Goal: Transaction & Acquisition: Purchase product/service

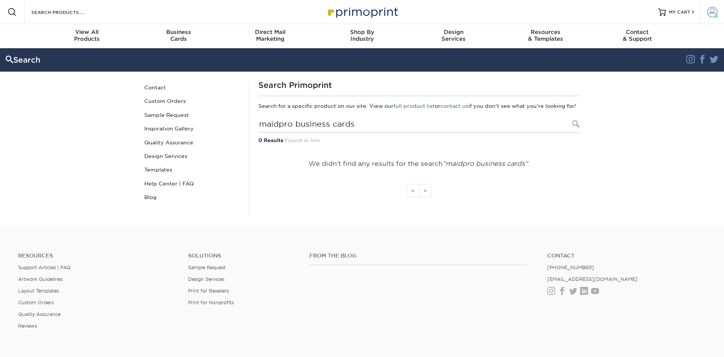
click at [708, 12] on span at bounding box center [712, 12] width 11 height 11
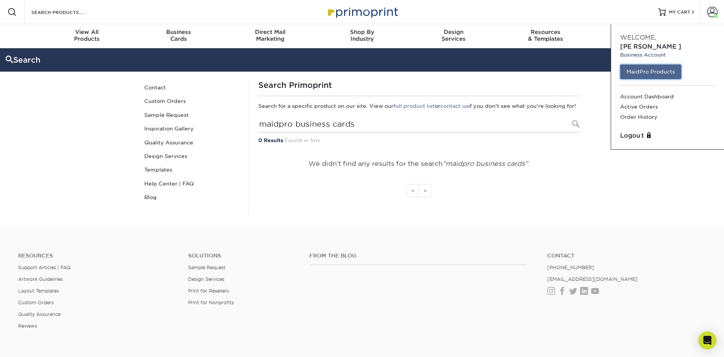
click at [634, 71] on link "MaidPro Products" at bounding box center [650, 72] width 61 height 14
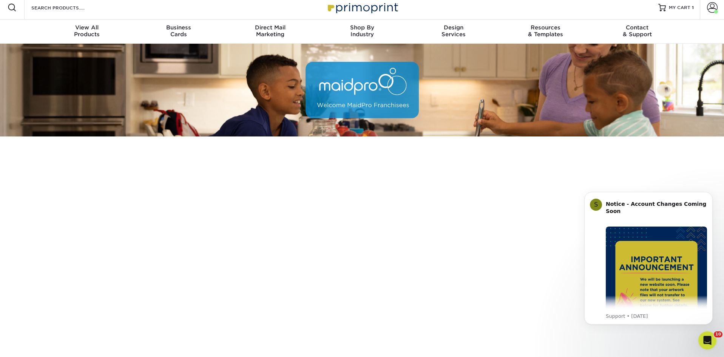
scroll to position [4, 0]
click at [709, 195] on icon "Dismiss notification" at bounding box center [710, 194] width 4 height 4
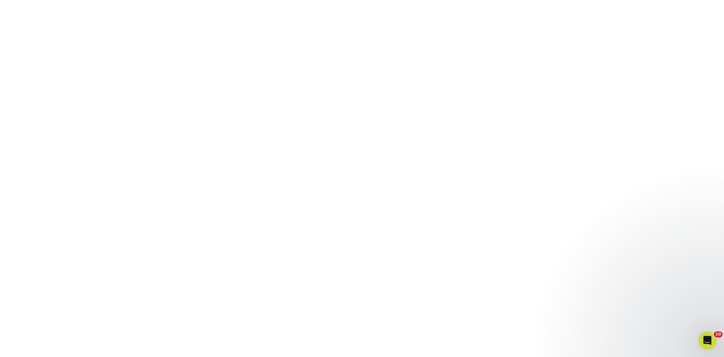
scroll to position [112, 0]
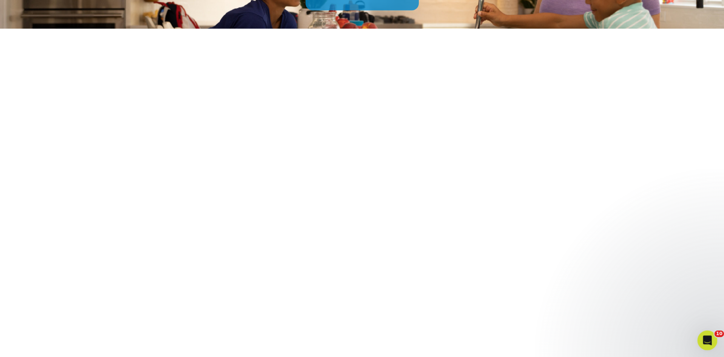
click at [705, 340] on icon "Open Intercom Messenger" at bounding box center [705, 340] width 5 height 6
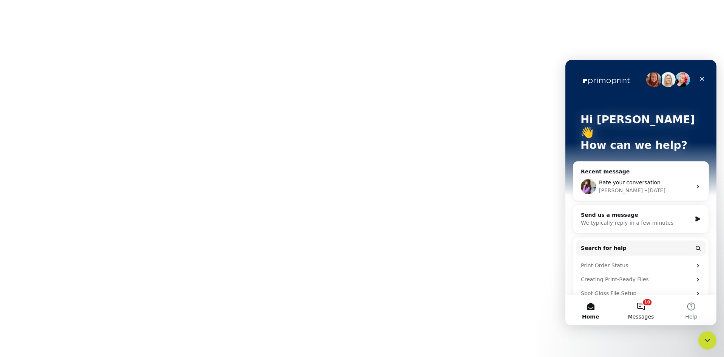
scroll to position [95, 0]
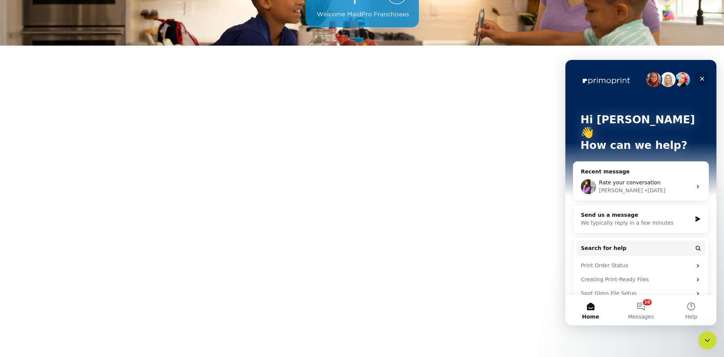
click at [702, 77] on icon "Close" at bounding box center [702, 79] width 6 height 6
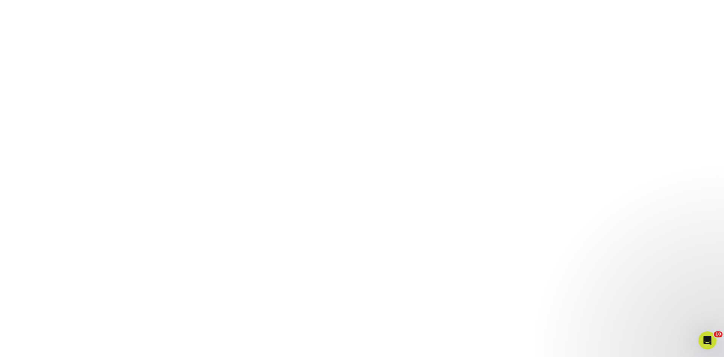
scroll to position [0, 0]
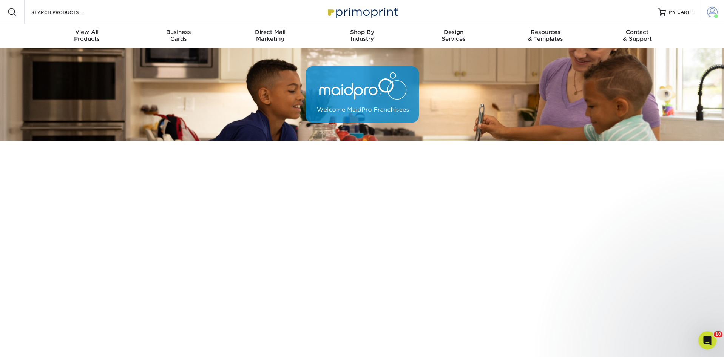
click at [709, 11] on span at bounding box center [712, 12] width 11 height 11
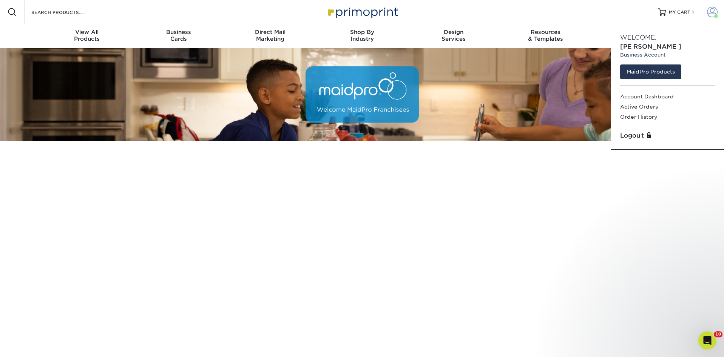
click at [707, 17] on span at bounding box center [712, 12] width 11 height 11
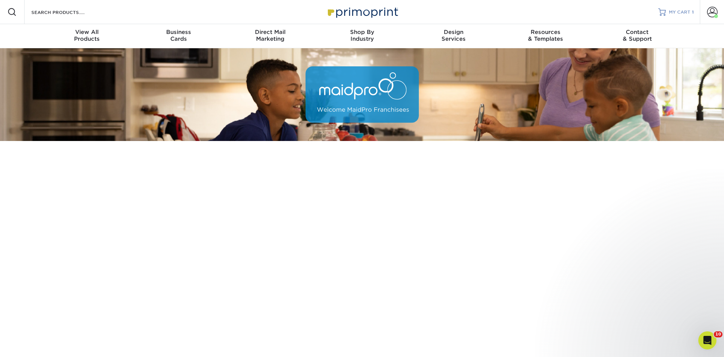
click at [675, 14] on span "MY CART" at bounding box center [679, 12] width 22 height 6
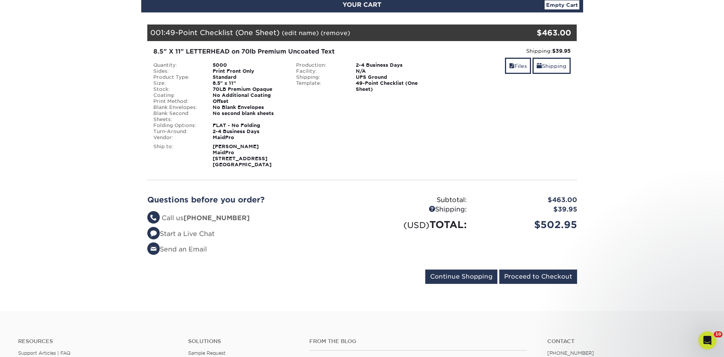
scroll to position [91, 0]
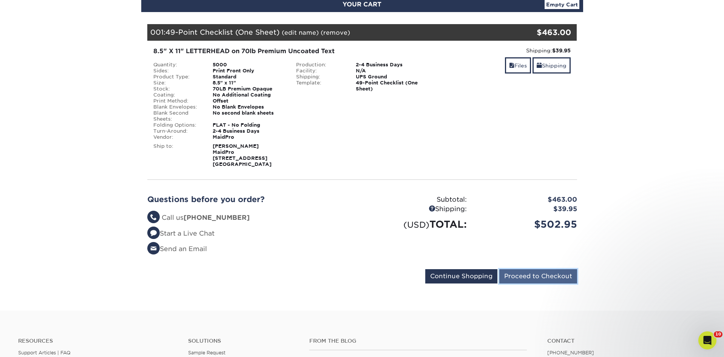
click at [509, 284] on input "Proceed to Checkout" at bounding box center [538, 277] width 78 height 14
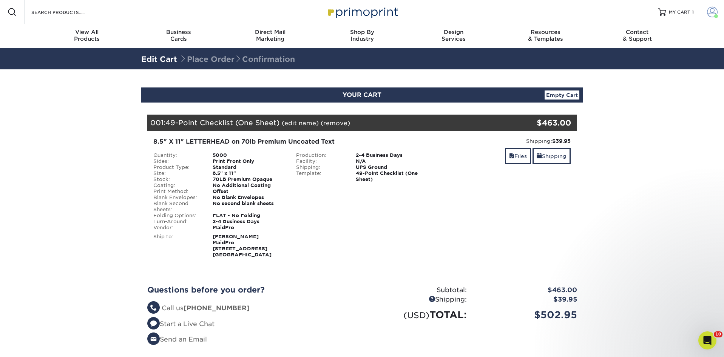
click at [712, 14] on span at bounding box center [712, 12] width 11 height 11
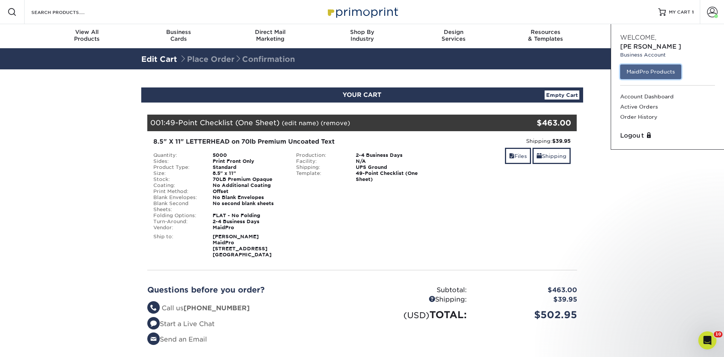
click at [676, 69] on link "MaidPro Products" at bounding box center [650, 72] width 61 height 14
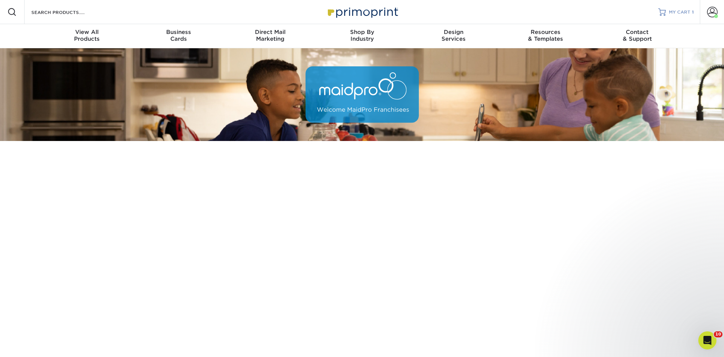
click at [669, 15] on span "MY CART" at bounding box center [679, 12] width 22 height 6
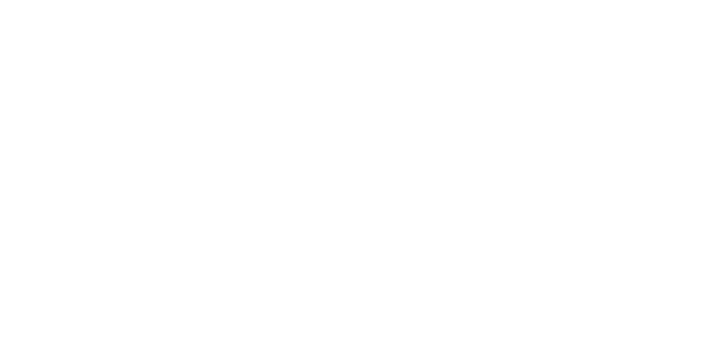
click at [711, 12] on span at bounding box center [712, 12] width 11 height 11
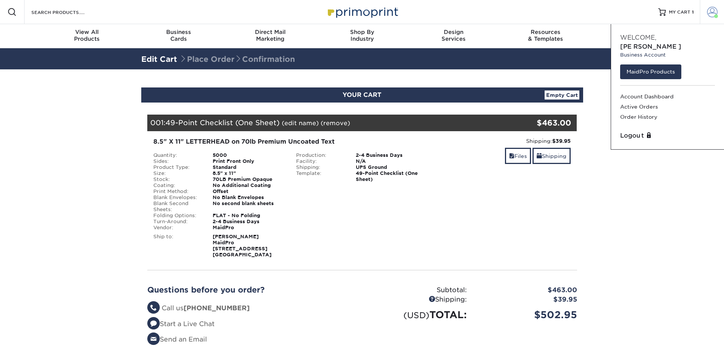
click at [708, 15] on span at bounding box center [712, 12] width 11 height 11
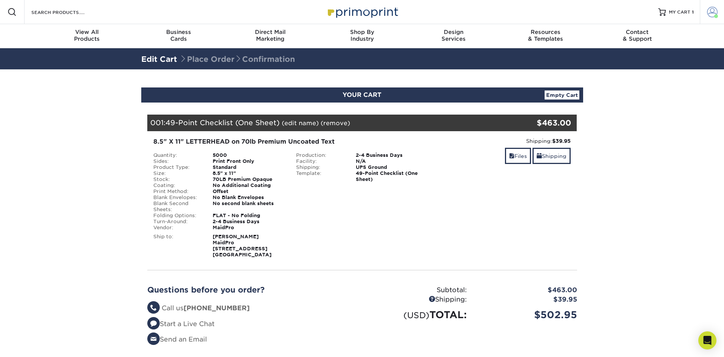
click at [715, 13] on span at bounding box center [712, 12] width 11 height 11
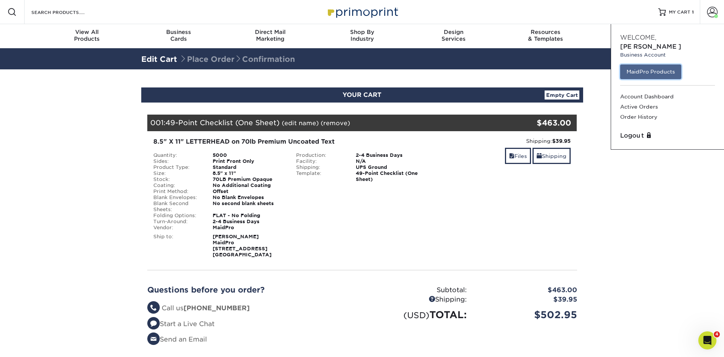
click at [654, 75] on link "MaidPro Products" at bounding box center [650, 72] width 61 height 14
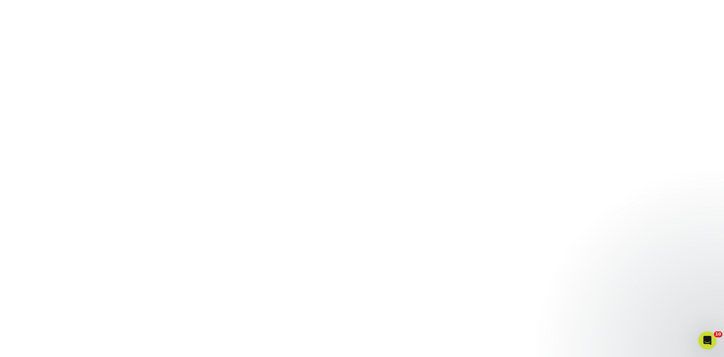
scroll to position [150, 0]
